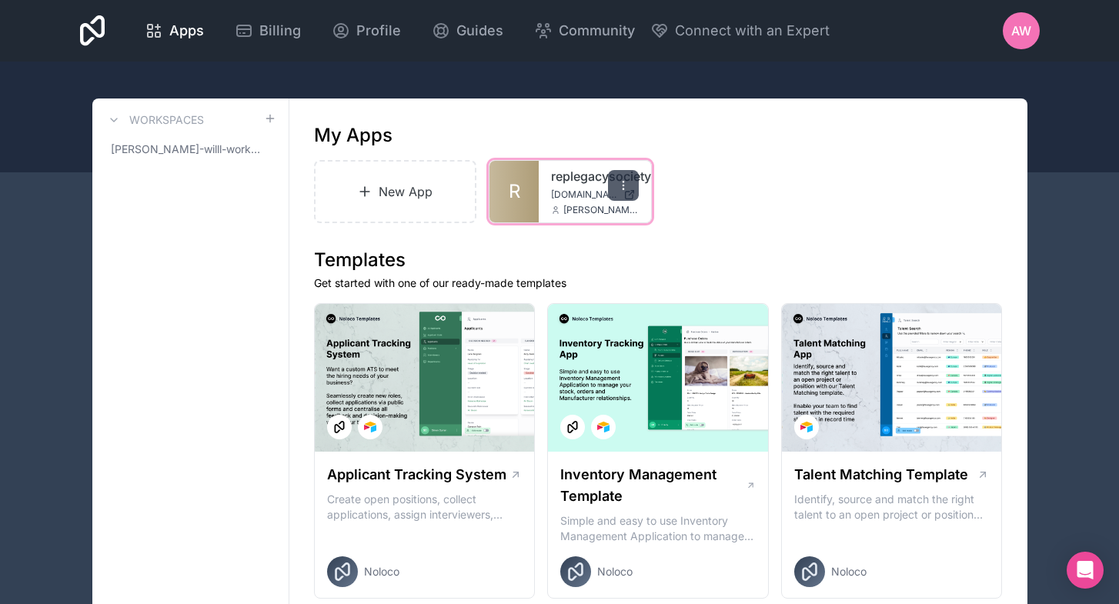
click at [623, 185] on icon at bounding box center [623, 185] width 1 height 1
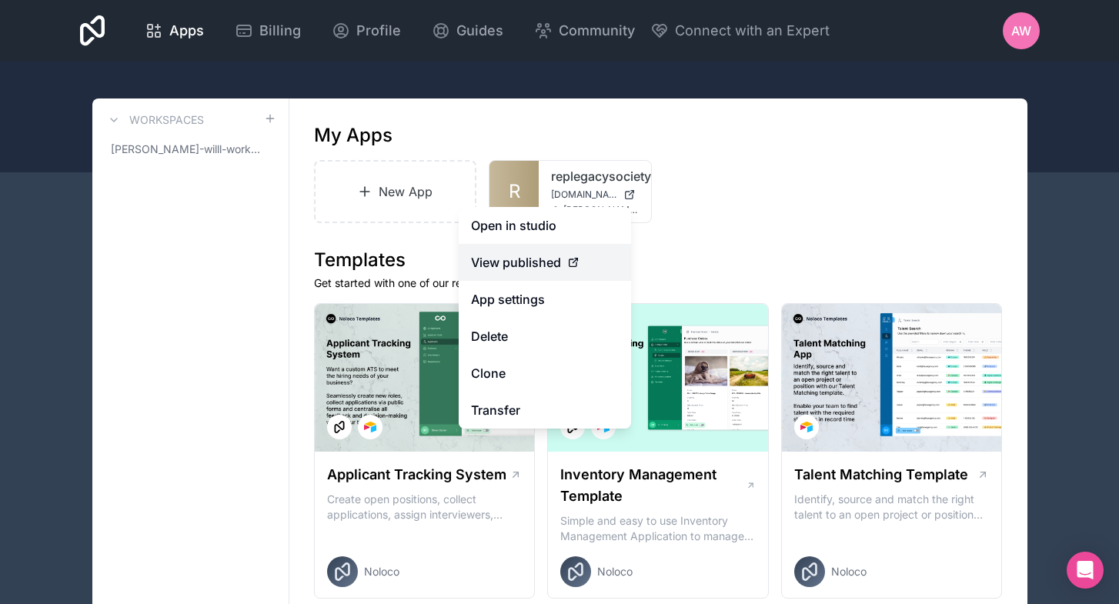
click at [549, 264] on span "View published" at bounding box center [516, 262] width 90 height 18
click at [571, 260] on icon at bounding box center [573, 262] width 12 height 12
click at [527, 262] on span "View published" at bounding box center [516, 262] width 90 height 18
click at [797, 145] on div "My Apps" at bounding box center [658, 135] width 689 height 25
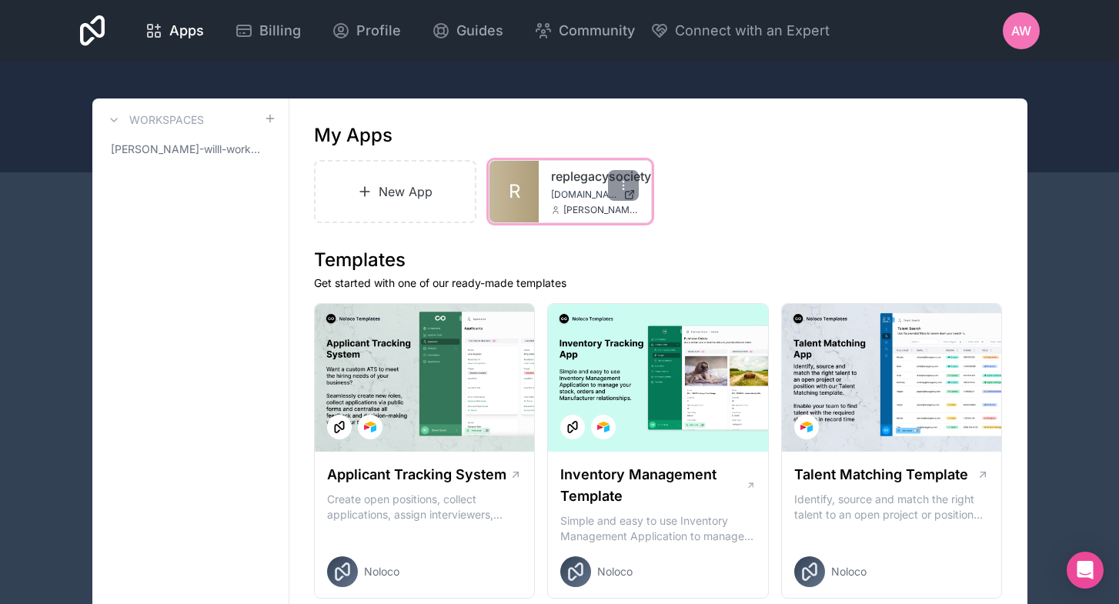
click at [553, 194] on span "[DOMAIN_NAME]" at bounding box center [584, 195] width 66 height 12
click at [105, 30] on icon at bounding box center [92, 30] width 25 height 31
click at [216, 18] on link "Apps" at bounding box center [174, 31] width 84 height 34
click at [115, 115] on icon at bounding box center [114, 120] width 12 height 12
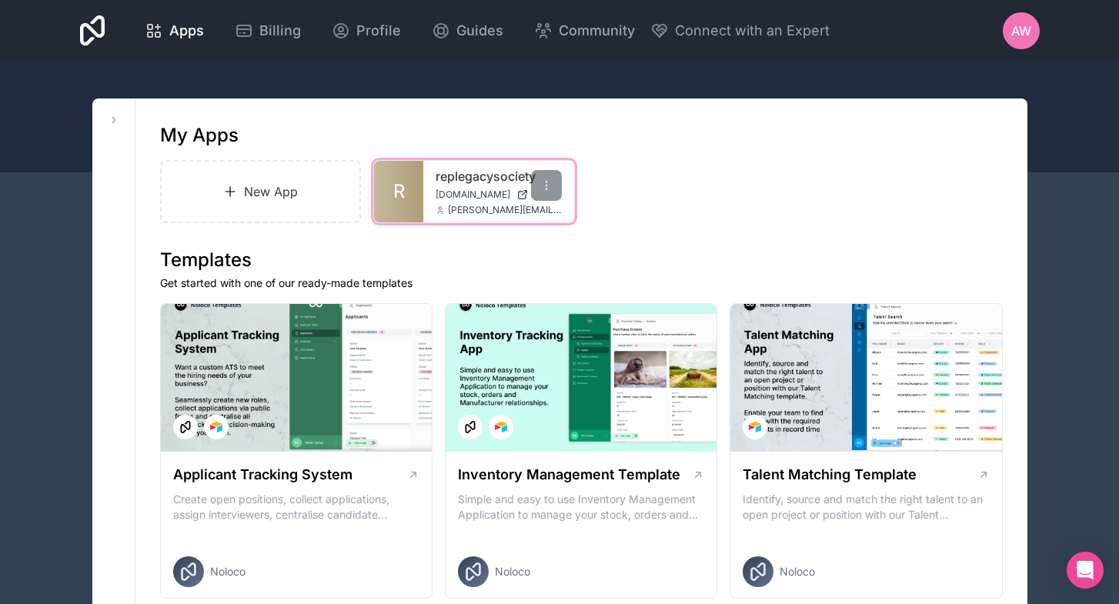
click at [469, 201] on div "replegacysociety replegacysociety.noloco.co ana@esquareglobal.net" at bounding box center [498, 192] width 151 height 62
click at [551, 190] on icon at bounding box center [546, 185] width 12 height 12
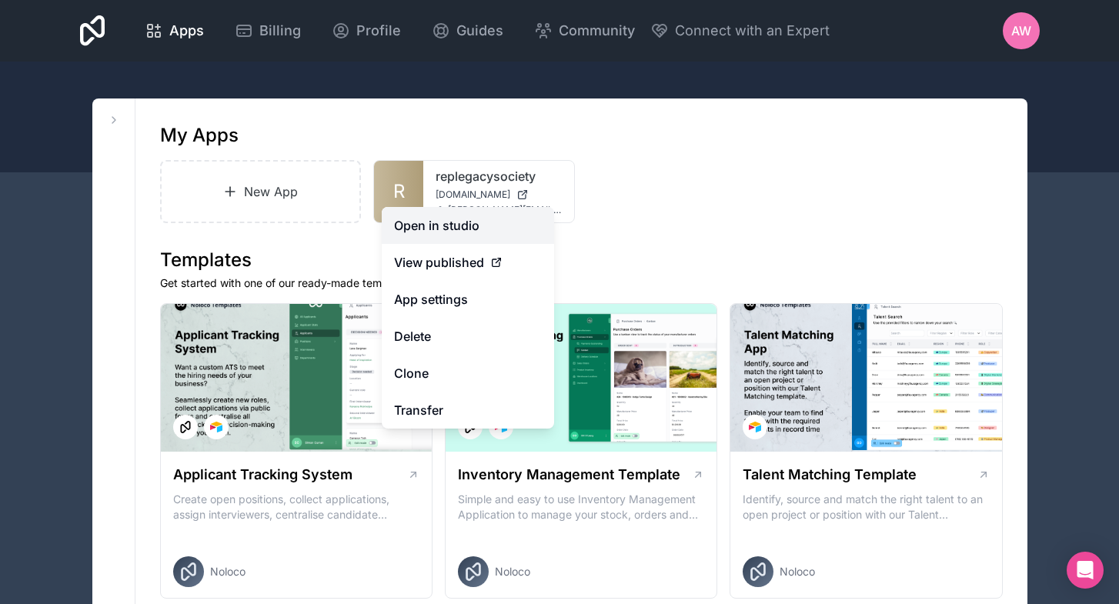
click at [478, 230] on link "Open in studio" at bounding box center [468, 225] width 172 height 37
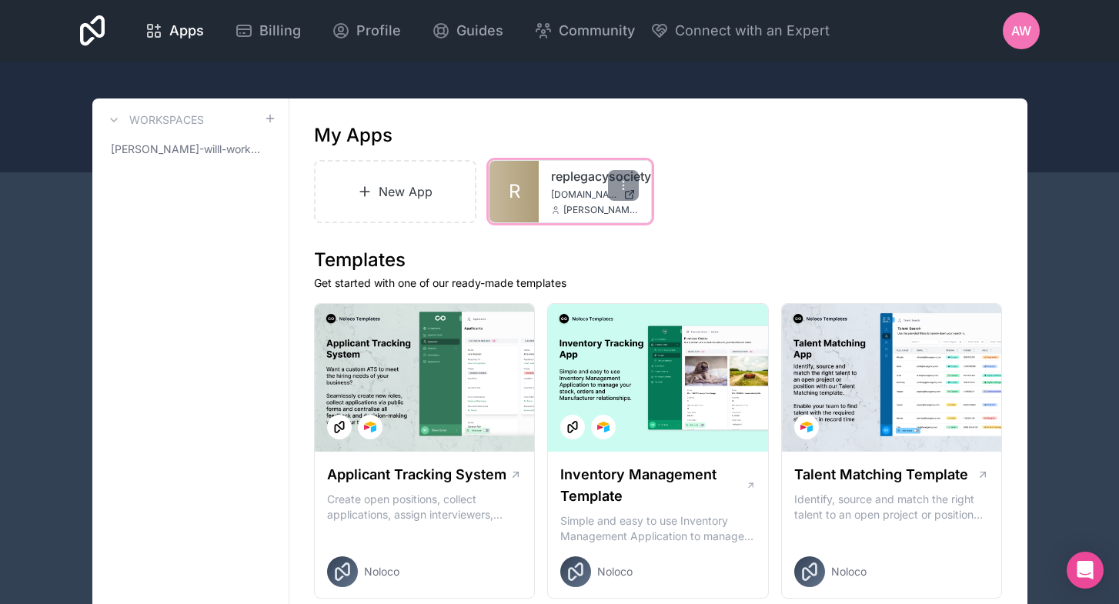
click at [578, 184] on link "replegacysociety" at bounding box center [595, 176] width 88 height 18
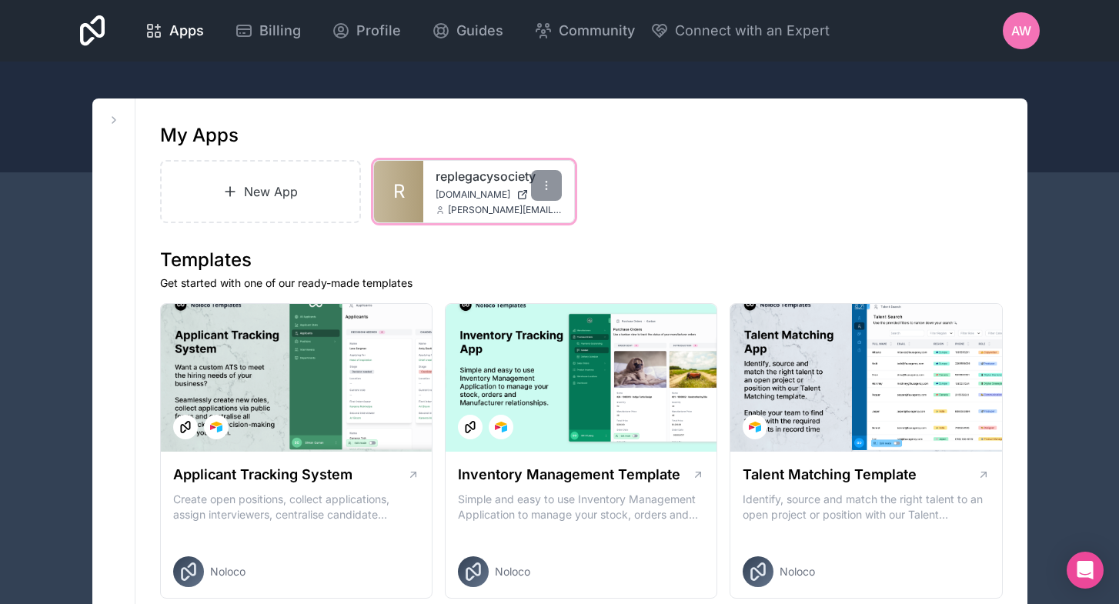
click at [489, 195] on span "[DOMAIN_NAME]" at bounding box center [473, 195] width 75 height 12
click at [468, 199] on span "[DOMAIN_NAME]" at bounding box center [473, 195] width 75 height 12
click at [469, 189] on span "[DOMAIN_NAME]" at bounding box center [473, 195] width 75 height 12
click at [469, 190] on span "[DOMAIN_NAME]" at bounding box center [473, 195] width 75 height 12
click at [540, 185] on icon at bounding box center [546, 185] width 12 height 12
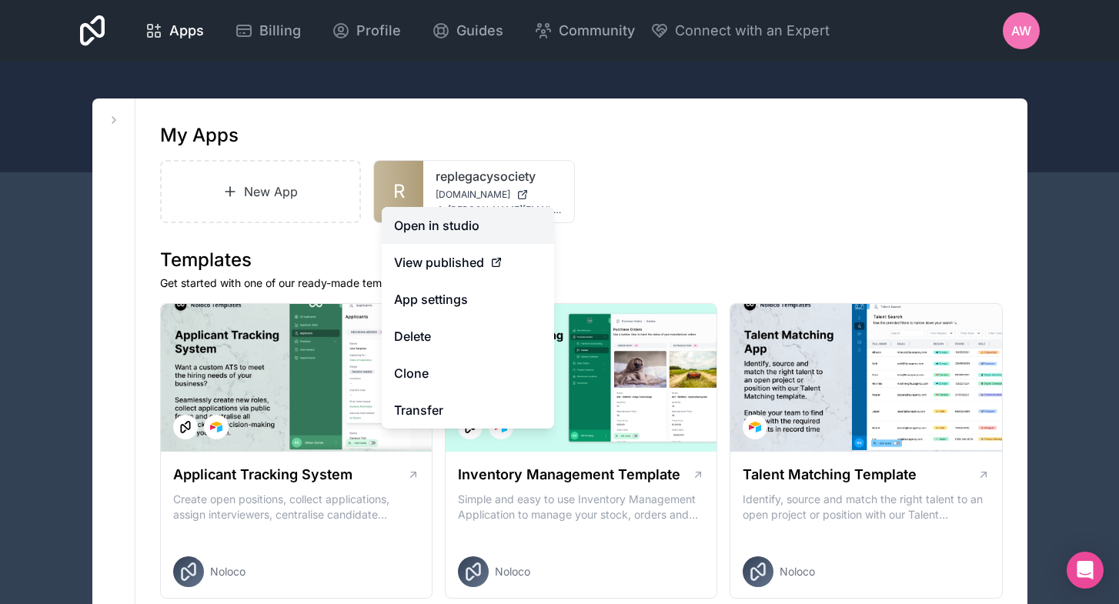
click at [478, 223] on link "Open in studio" at bounding box center [468, 225] width 172 height 37
